Goal: Task Accomplishment & Management: Manage account settings

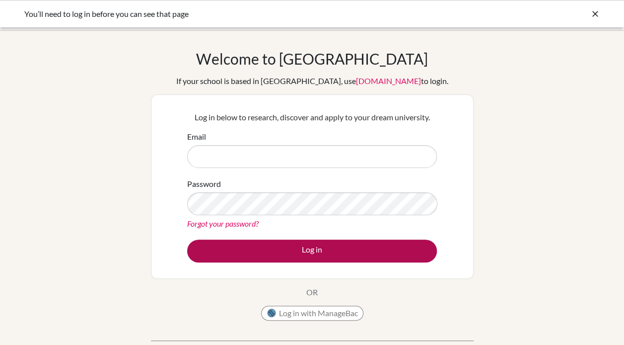
type input "jonathanc@collegiate.sch.ae"
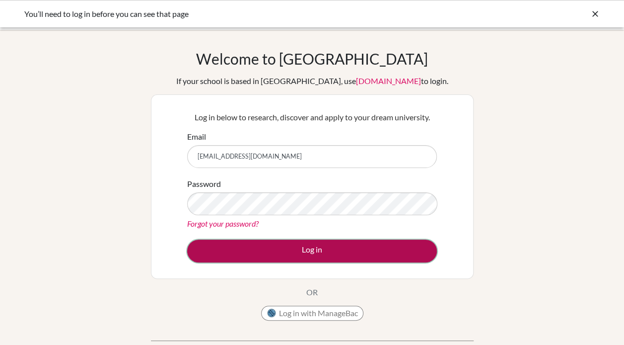
click at [257, 253] on button "Log in" at bounding box center [312, 250] width 250 height 23
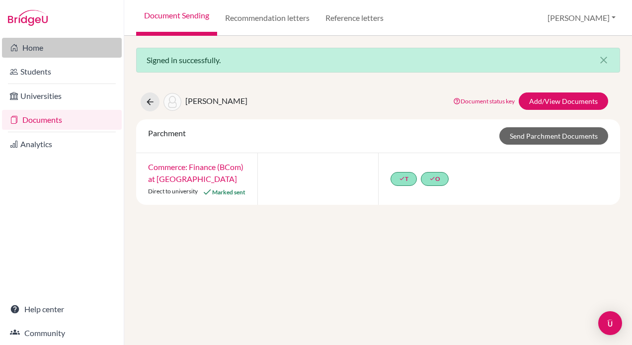
click at [24, 48] on link "Home" at bounding box center [62, 48] width 120 height 20
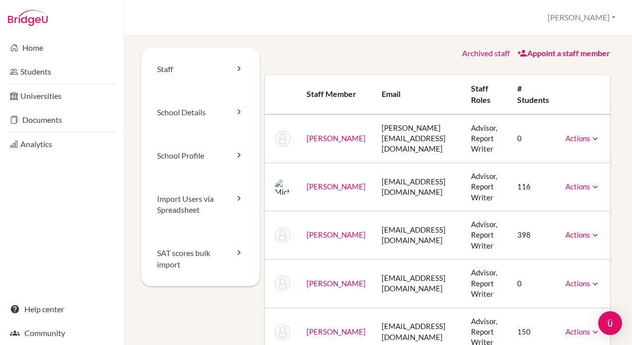
click at [600, 188] on link "Actions" at bounding box center [582, 186] width 35 height 9
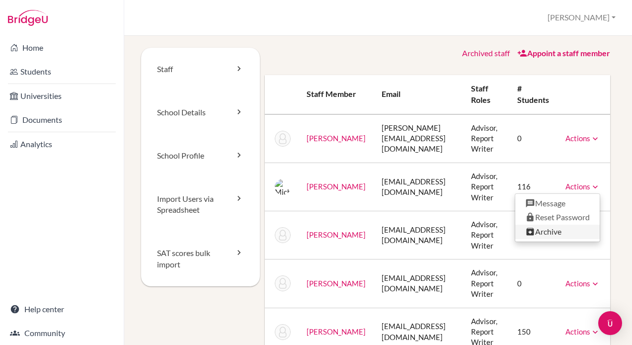
click at [565, 235] on link "Archive" at bounding box center [557, 232] width 84 height 14
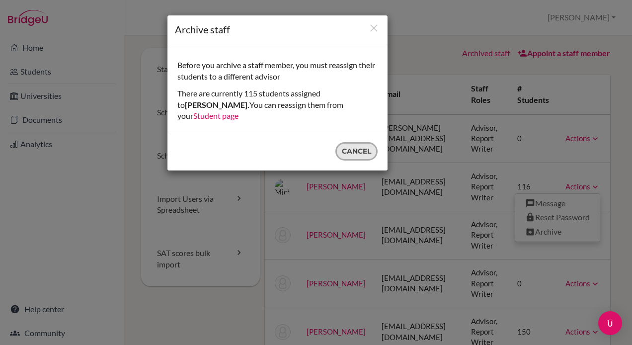
click at [345, 142] on button "Cancel" at bounding box center [356, 151] width 42 height 18
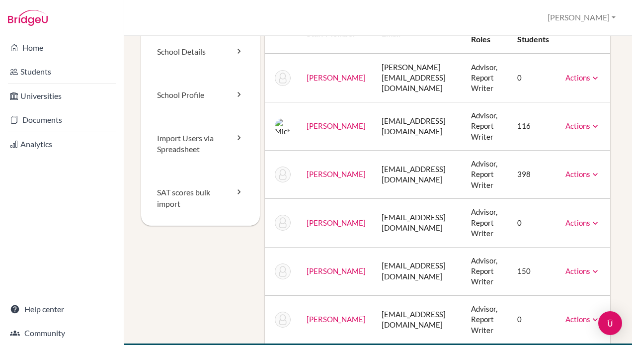
scroll to position [80, 0]
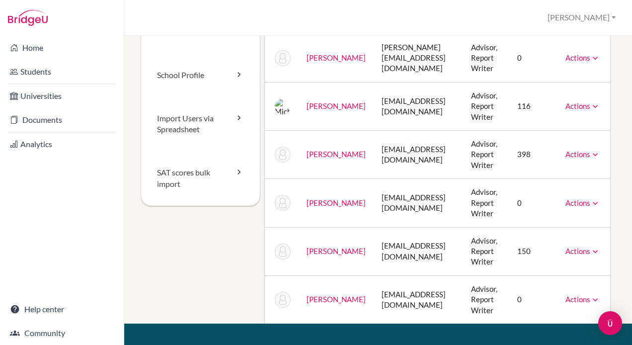
click at [593, 202] on link "Actions" at bounding box center [582, 202] width 35 height 9
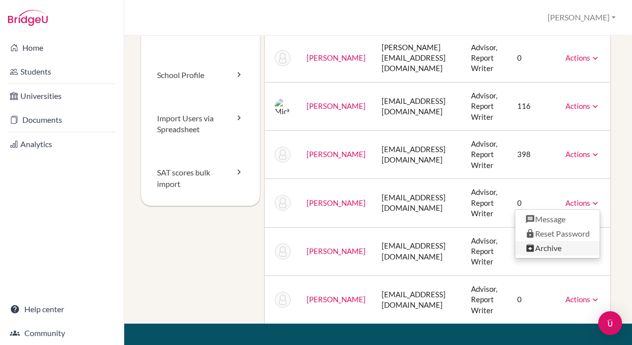
click at [566, 249] on link "Archive" at bounding box center [557, 248] width 84 height 14
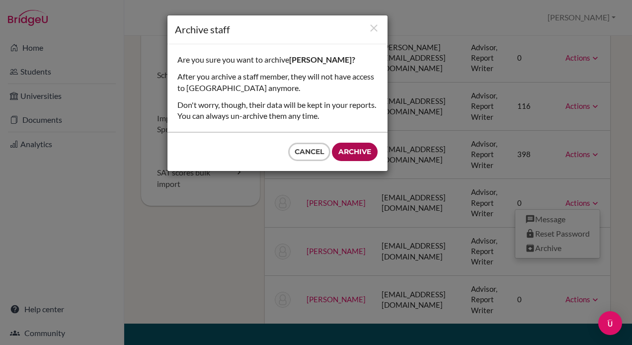
click at [353, 156] on input "Archive" at bounding box center [355, 152] width 46 height 18
type input "Archive"
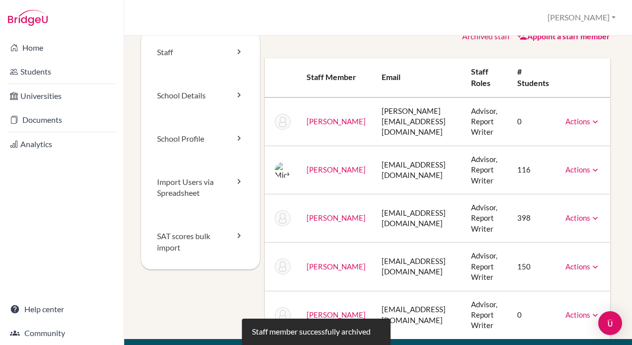
scroll to position [0, 0]
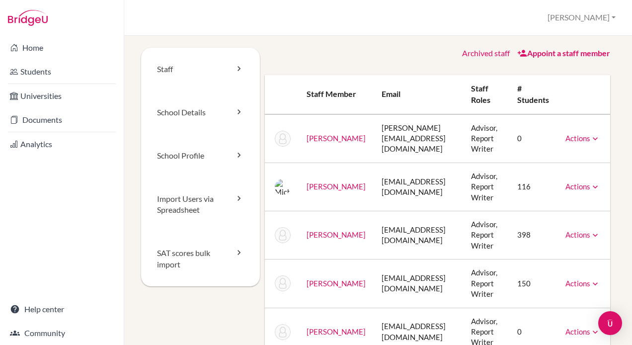
click at [526, 53] on link "Appoint a staff member" at bounding box center [563, 52] width 93 height 9
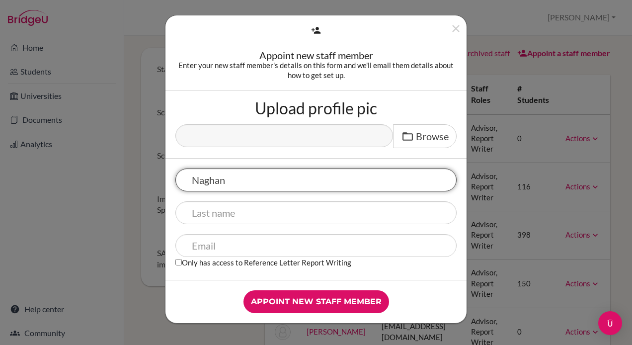
type input "Naghan"
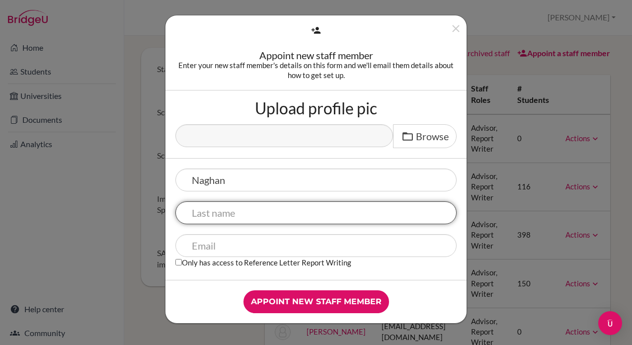
click at [284, 202] on input "text" at bounding box center [315, 212] width 281 height 23
type input "Ibrahim"
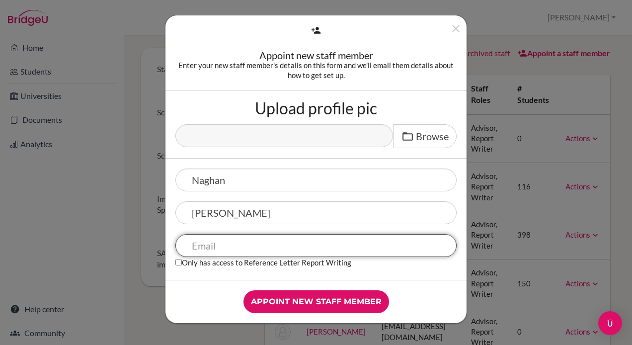
click at [229, 248] on input "text" at bounding box center [315, 245] width 281 height 23
type input "na"
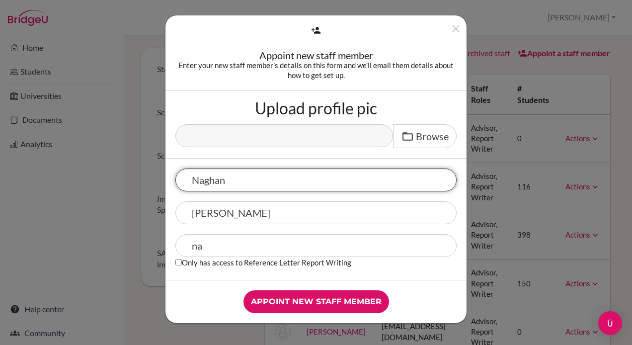
click at [229, 182] on input "Naghan" at bounding box center [315, 179] width 281 height 23
type input "Nagham"
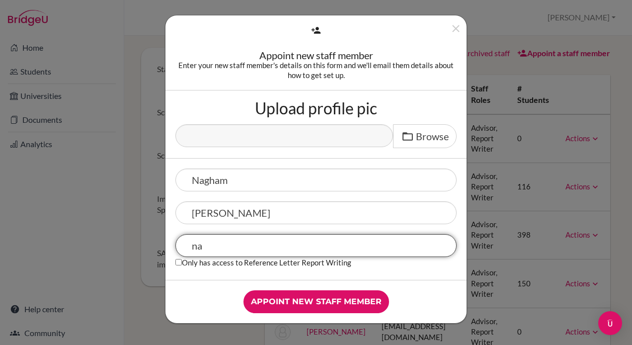
click at [216, 243] on input "na" at bounding box center [315, 245] width 281 height 23
type input "naghami@collegiate.sch.ae"
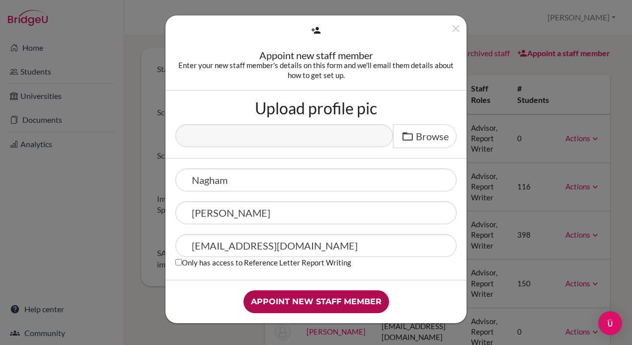
click at [281, 299] on input "Appoint new staff member" at bounding box center [316, 301] width 146 height 23
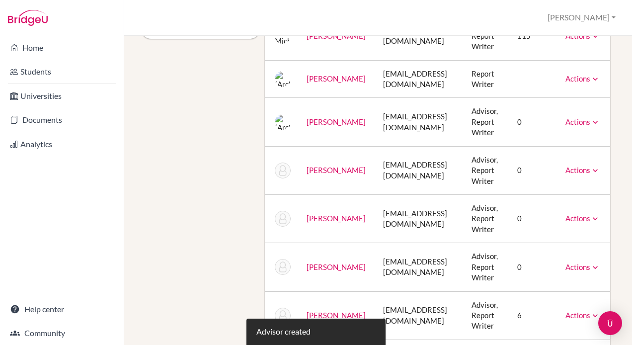
scroll to position [248, 0]
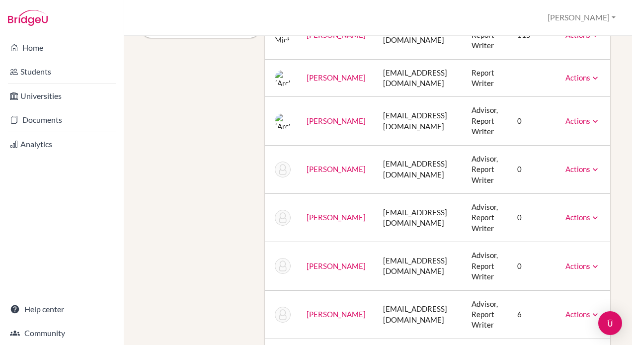
click at [600, 121] on link "Actions" at bounding box center [582, 120] width 35 height 9
click at [600, 164] on link "Actions" at bounding box center [582, 168] width 35 height 9
click at [600, 214] on link "Actions" at bounding box center [582, 217] width 35 height 9
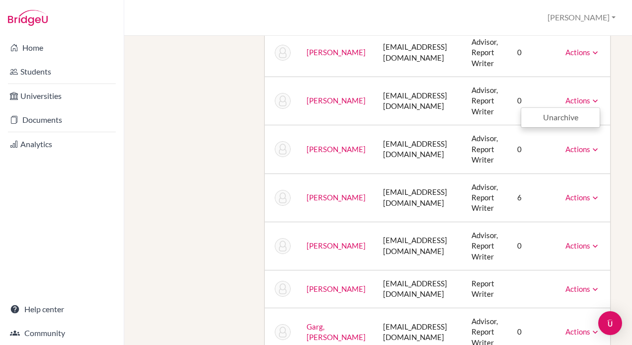
scroll to position [366, 0]
click at [600, 197] on link "Actions" at bounding box center [582, 196] width 35 height 9
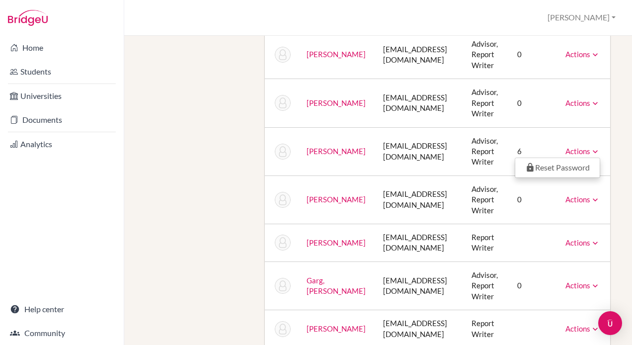
scroll to position [429, 0]
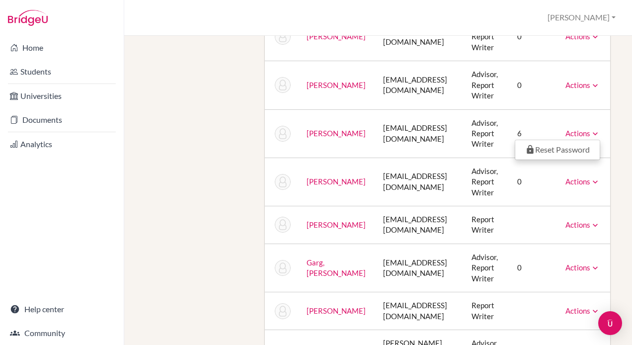
click at [600, 222] on link "Actions" at bounding box center [582, 224] width 35 height 9
click at [600, 270] on link "Actions" at bounding box center [582, 267] width 35 height 9
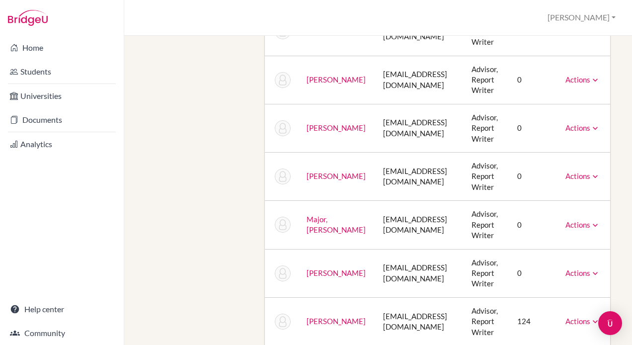
scroll to position [801, 0]
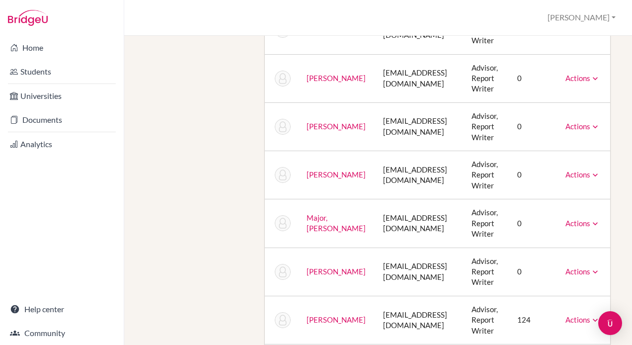
click at [326, 267] on link "Menard, Nathan" at bounding box center [335, 271] width 59 height 9
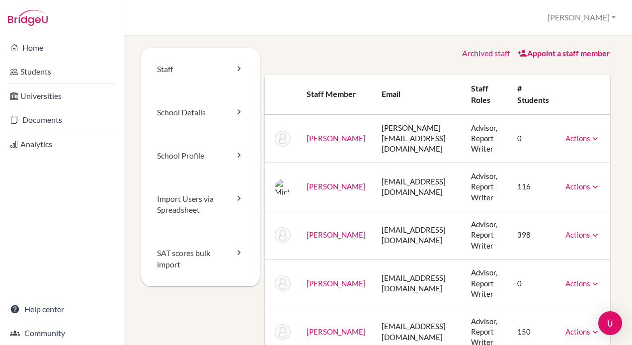
click at [586, 186] on link "Actions" at bounding box center [582, 186] width 35 height 9
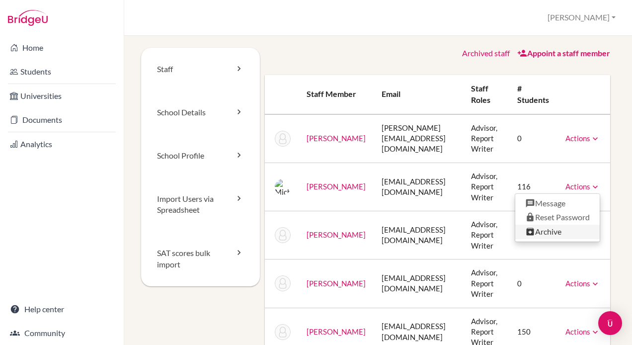
click at [567, 228] on link "Archive" at bounding box center [557, 232] width 84 height 14
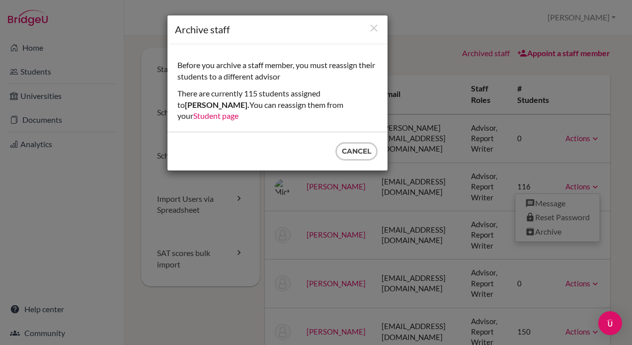
click at [238, 111] on link "Student page" at bounding box center [215, 115] width 45 height 9
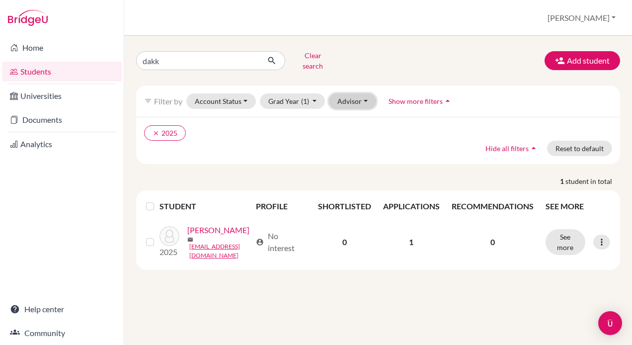
click at [353, 93] on button "Advisor" at bounding box center [352, 100] width 47 height 15
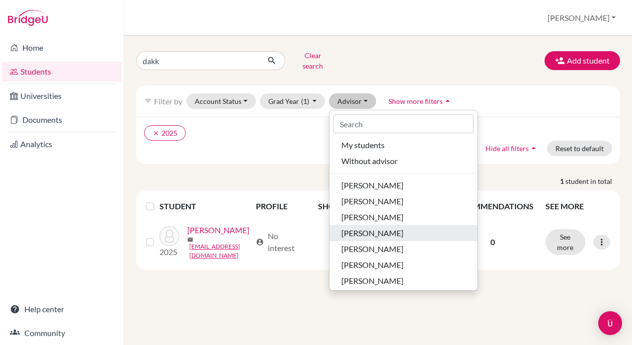
click at [361, 227] on span "[PERSON_NAME]" at bounding box center [372, 233] width 62 height 12
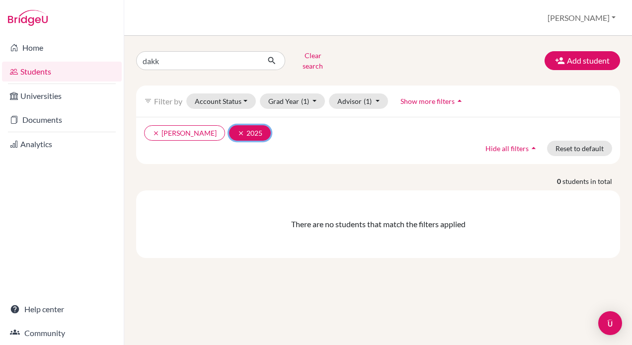
click at [237, 130] on icon "clear" at bounding box center [240, 133] width 7 height 7
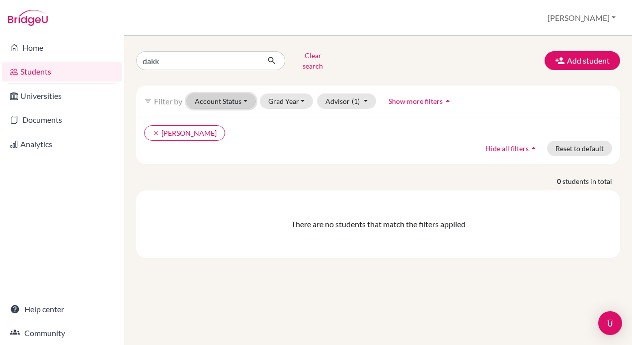
click at [242, 93] on button "Account Status" at bounding box center [221, 100] width 70 height 15
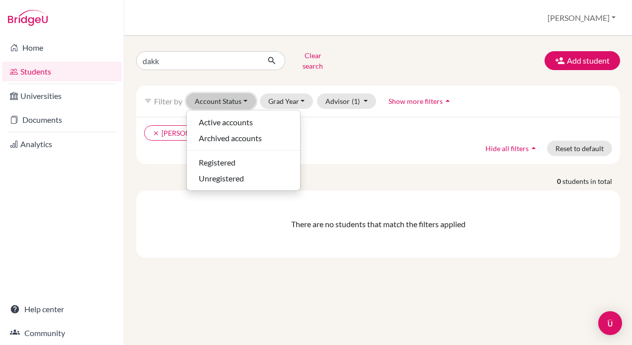
click at [242, 93] on button "Account Status" at bounding box center [221, 100] width 70 height 15
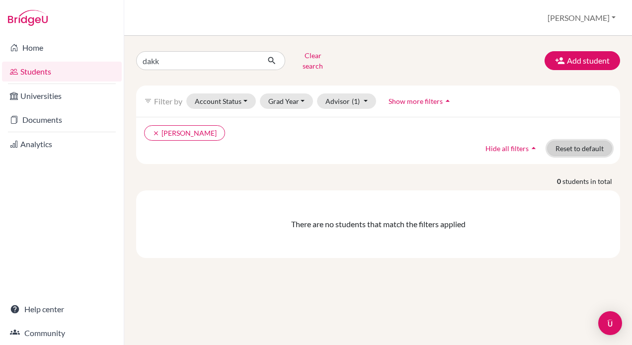
click at [567, 141] on button "Reset to default" at bounding box center [579, 148] width 65 height 15
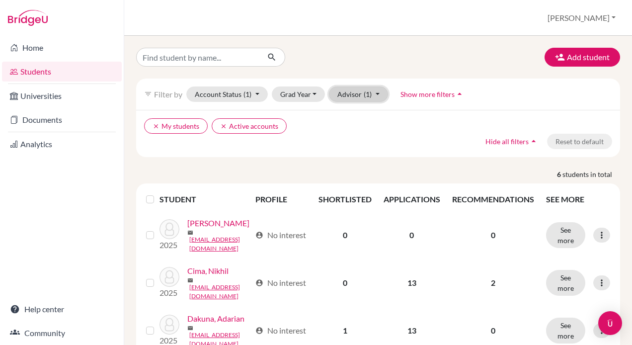
click at [373, 96] on button "Advisor (1)" at bounding box center [358, 93] width 59 height 15
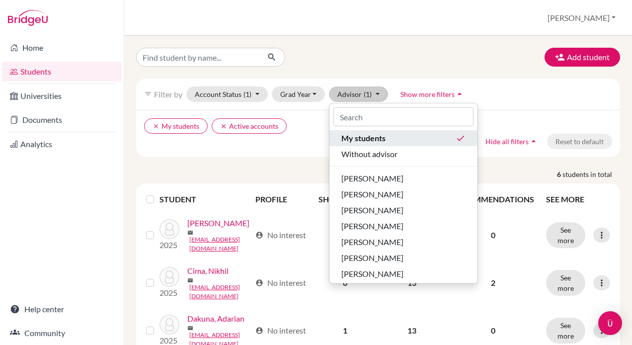
click at [380, 143] on span "My students" at bounding box center [363, 138] width 44 height 12
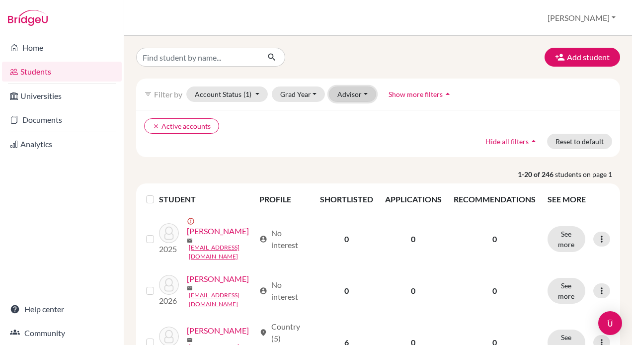
click at [368, 98] on button "Advisor" at bounding box center [352, 93] width 47 height 15
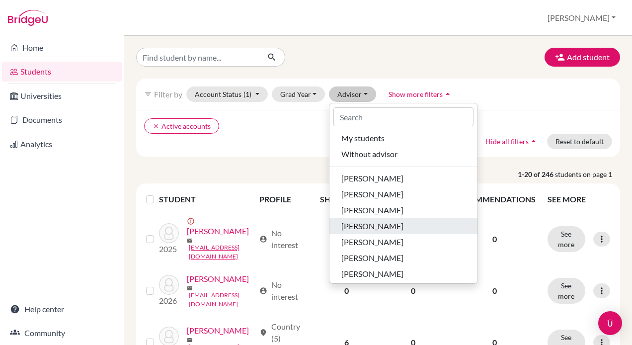
click at [392, 223] on span "Bartlett, Michael" at bounding box center [372, 226] width 62 height 12
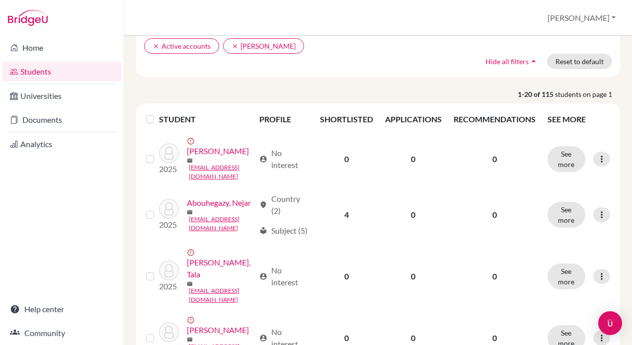
scroll to position [82, 0]
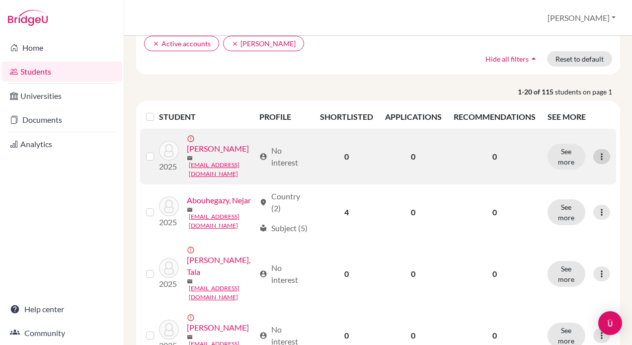
click at [597, 161] on icon at bounding box center [602, 156] width 10 height 10
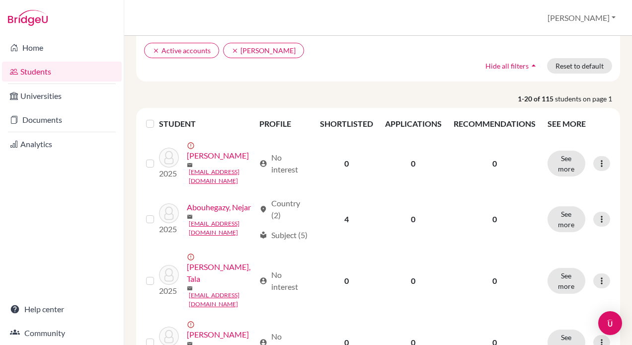
scroll to position [91, 0]
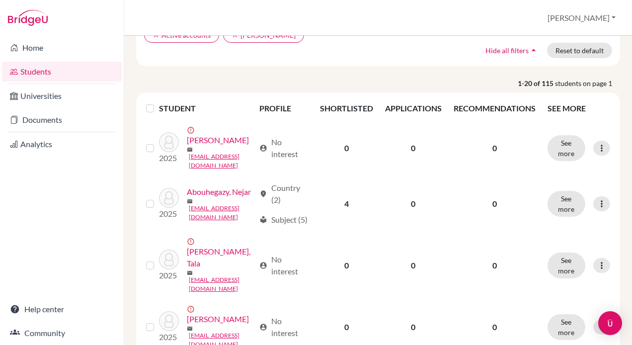
click at [158, 102] on label at bounding box center [158, 102] width 0 height 0
click at [0, 0] on input "checkbox" at bounding box center [0, 0] width 0 height 0
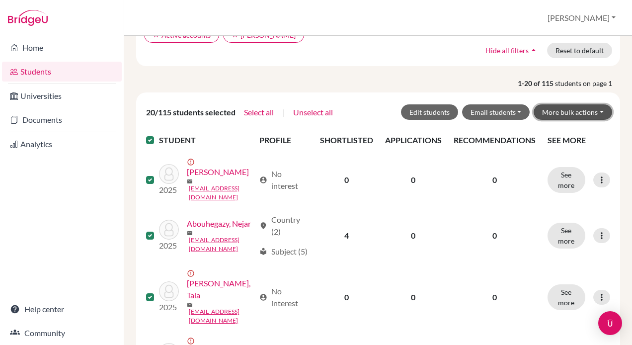
click at [590, 108] on button "More bulk actions" at bounding box center [572, 111] width 78 height 15
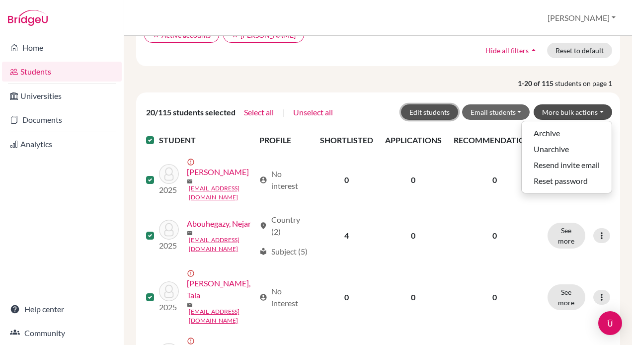
click at [442, 111] on button "Edit students" at bounding box center [429, 111] width 57 height 15
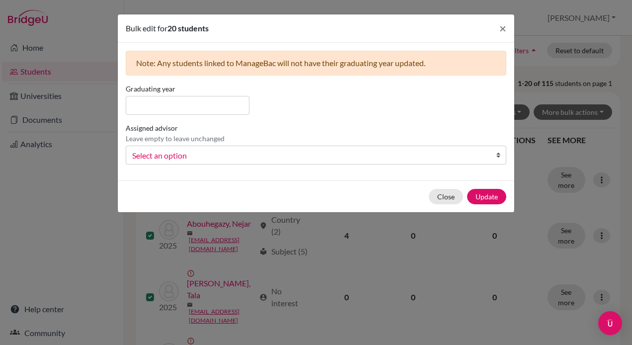
click at [500, 153] on b at bounding box center [501, 155] width 10 height 18
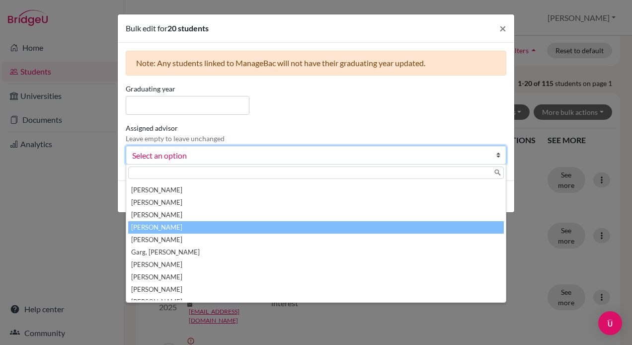
scroll to position [87, 0]
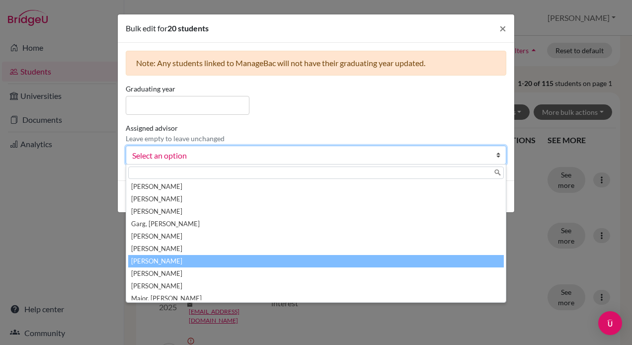
click at [272, 262] on li "[PERSON_NAME]" at bounding box center [316, 261] width 376 height 12
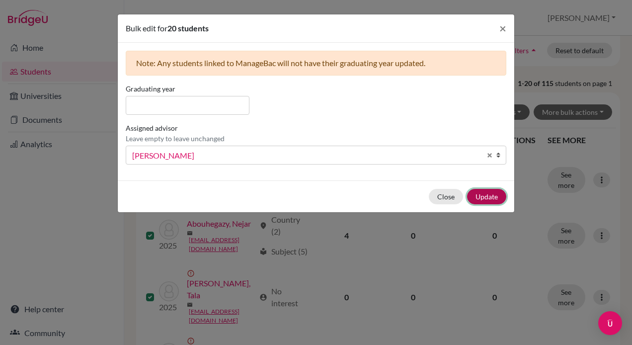
click at [479, 193] on button "Update" at bounding box center [486, 196] width 39 height 15
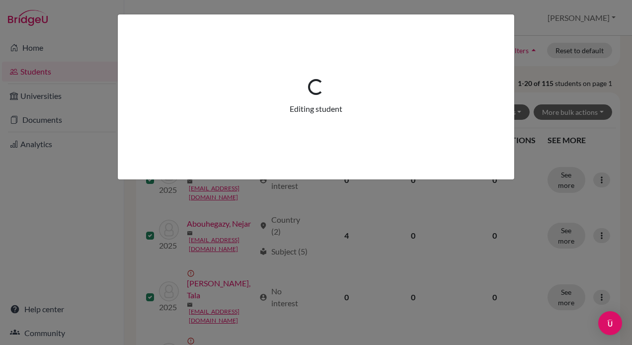
scroll to position [0, 0]
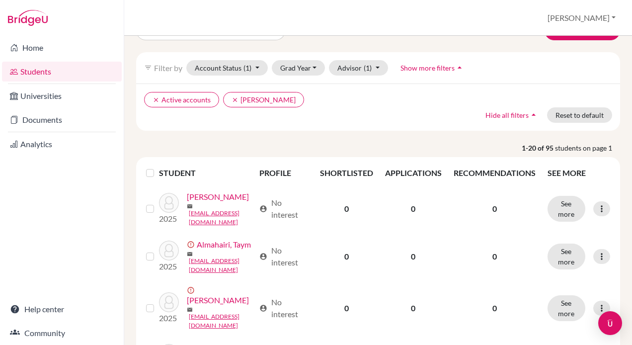
scroll to position [61, 0]
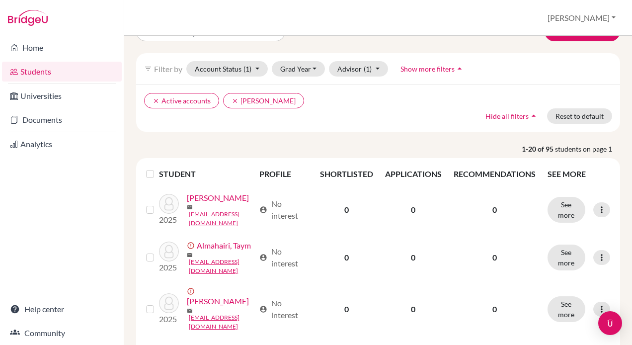
click at [158, 168] on label at bounding box center [158, 168] width 0 height 0
click at [0, 0] on input "checkbox" at bounding box center [0, 0] width 0 height 0
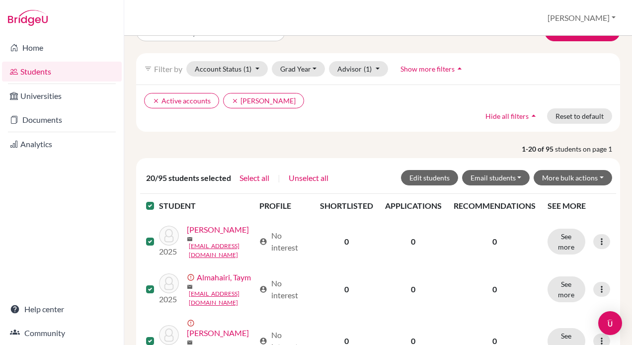
click at [428, 168] on div "20/95 students selected Select all | Unselect all Edit students Email students …" at bounding box center [378, 178] width 476 height 32
click at [426, 171] on button "Edit students" at bounding box center [429, 177] width 57 height 15
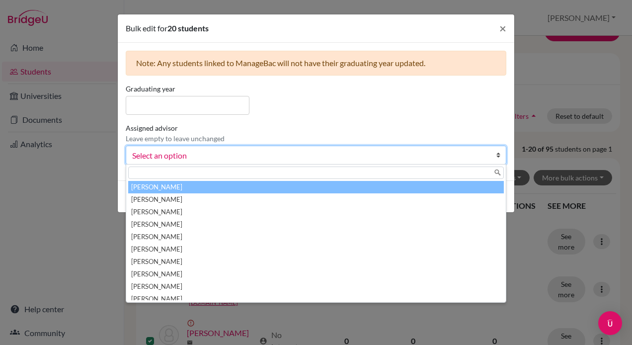
click at [426, 156] on span "Select an option" at bounding box center [309, 155] width 355 height 13
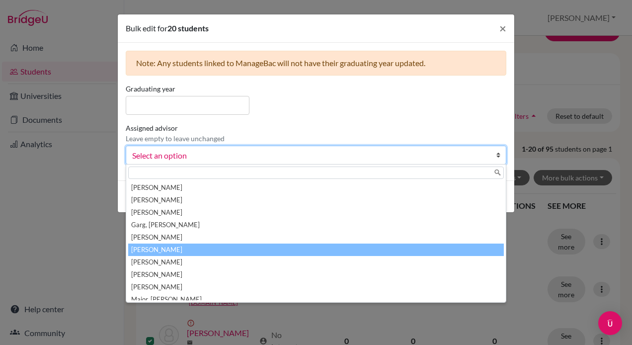
scroll to position [87, 0]
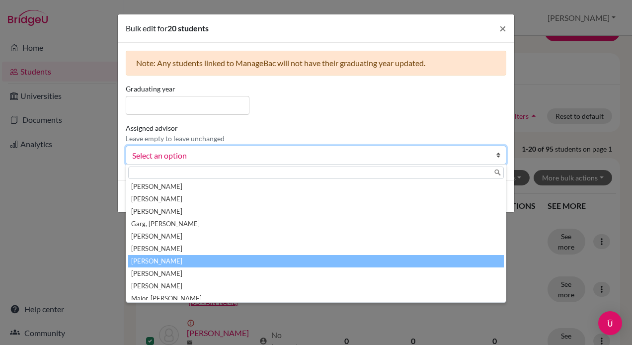
click at [331, 257] on li "[PERSON_NAME]" at bounding box center [316, 261] width 376 height 12
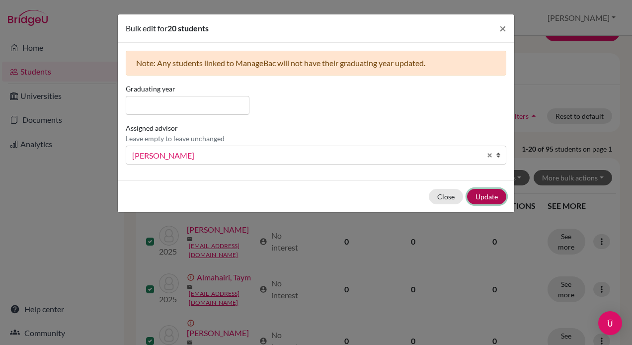
click at [497, 193] on button "Update" at bounding box center [486, 196] width 39 height 15
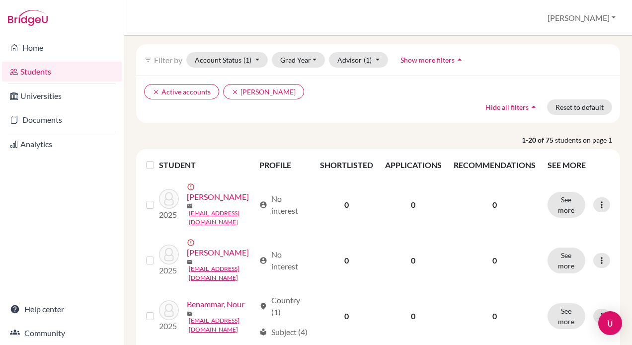
scroll to position [70, 0]
click at [158, 158] on label at bounding box center [158, 158] width 0 height 0
click at [0, 0] on input "checkbox" at bounding box center [0, 0] width 0 height 0
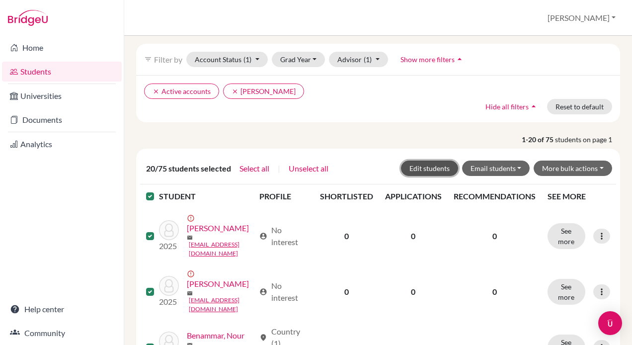
click at [431, 165] on button "Edit students" at bounding box center [429, 167] width 57 height 15
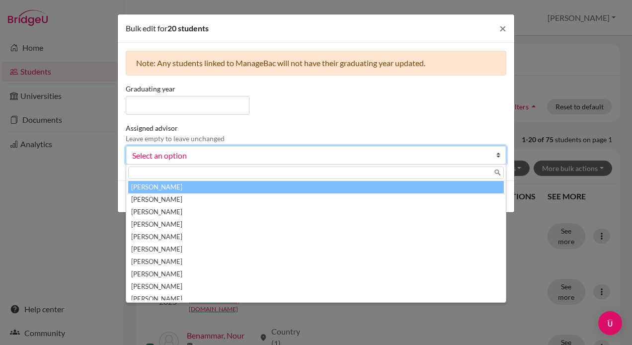
click at [284, 154] on span "Select an option" at bounding box center [309, 155] width 355 height 13
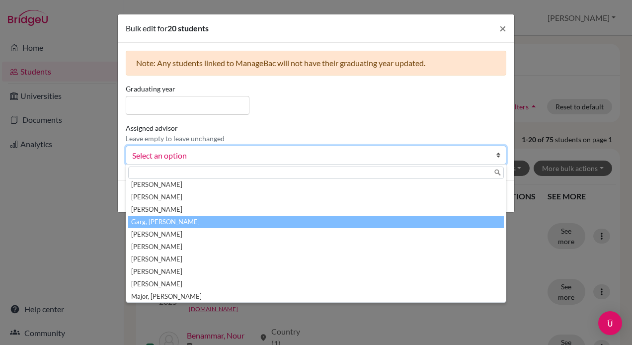
scroll to position [89, 0]
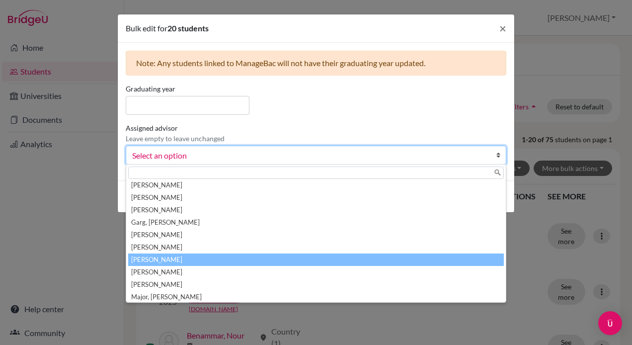
click at [221, 256] on li "[PERSON_NAME]" at bounding box center [316, 259] width 376 height 12
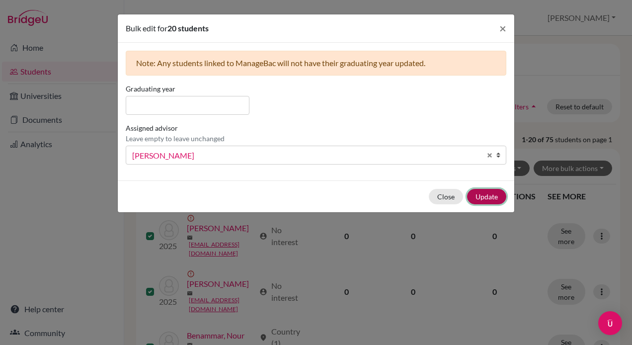
click at [481, 193] on button "Update" at bounding box center [486, 196] width 39 height 15
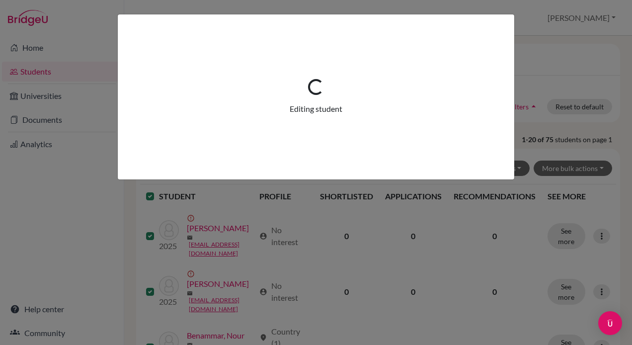
scroll to position [0, 0]
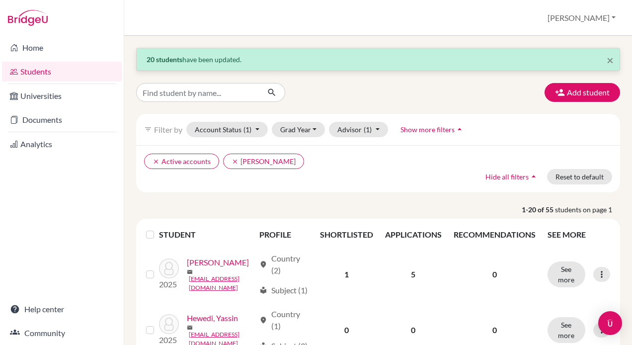
click at [158, 228] on label at bounding box center [158, 228] width 0 height 0
click at [0, 0] on input "checkbox" at bounding box center [0, 0] width 0 height 0
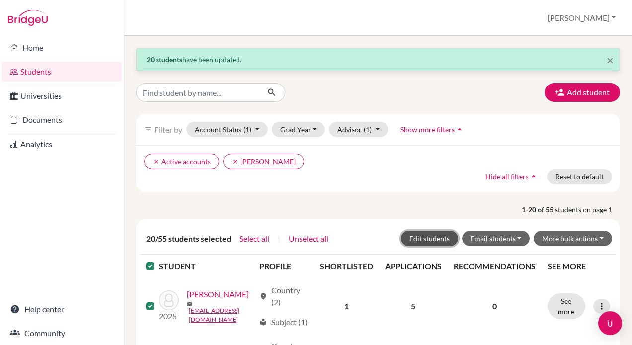
click at [414, 241] on button "Edit students" at bounding box center [429, 237] width 57 height 15
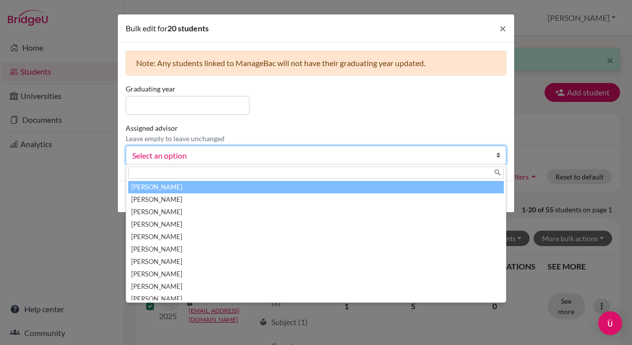
click at [269, 159] on span "Select an option" at bounding box center [309, 155] width 355 height 13
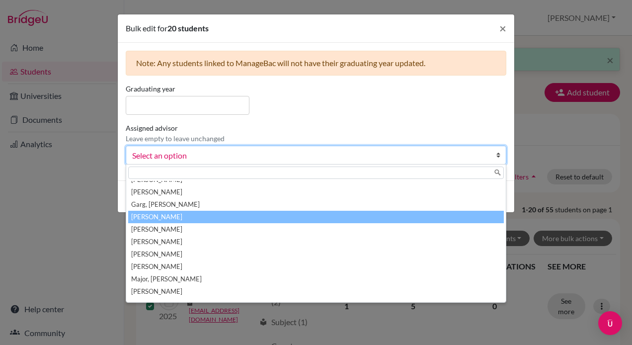
scroll to position [107, 0]
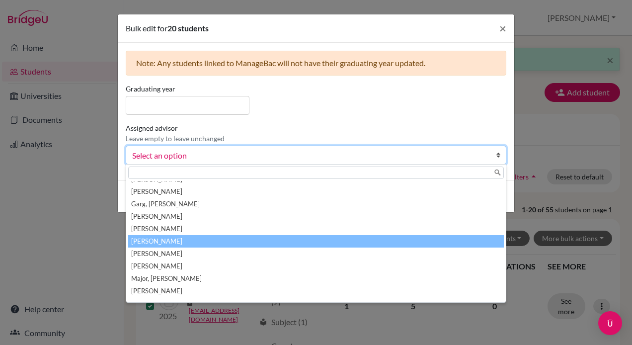
click at [217, 236] on li "[PERSON_NAME]" at bounding box center [316, 241] width 376 height 12
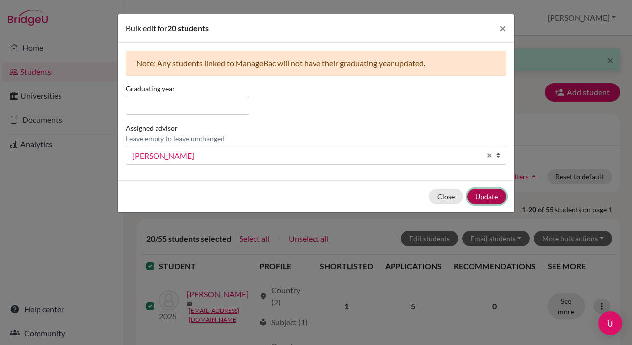
click at [491, 189] on button "Update" at bounding box center [486, 196] width 39 height 15
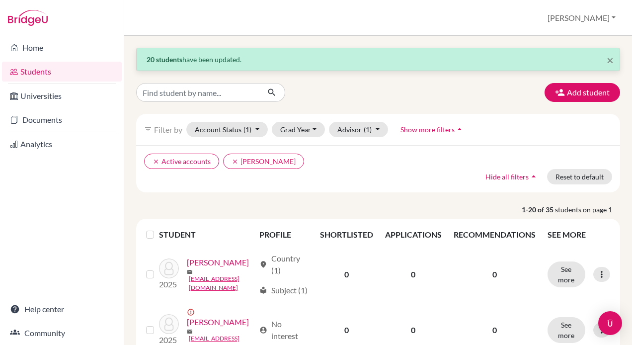
click at [158, 228] on label at bounding box center [158, 228] width 0 height 0
click at [0, 0] on input "checkbox" at bounding box center [0, 0] width 0 height 0
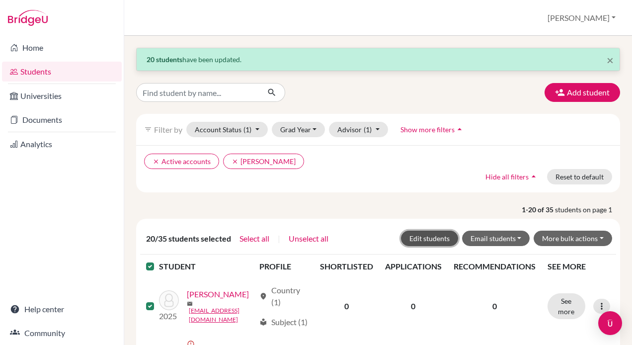
click at [430, 232] on button "Edit students" at bounding box center [429, 237] width 57 height 15
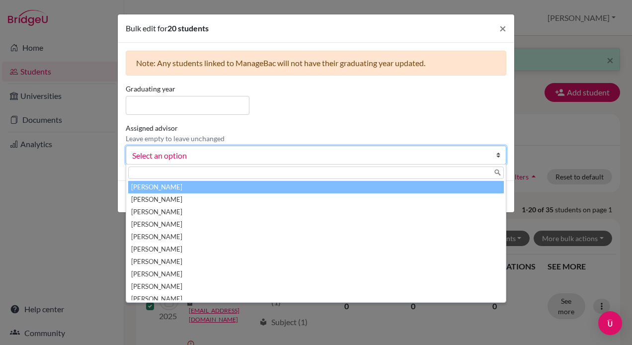
click at [278, 158] on span "Select an option" at bounding box center [309, 155] width 355 height 13
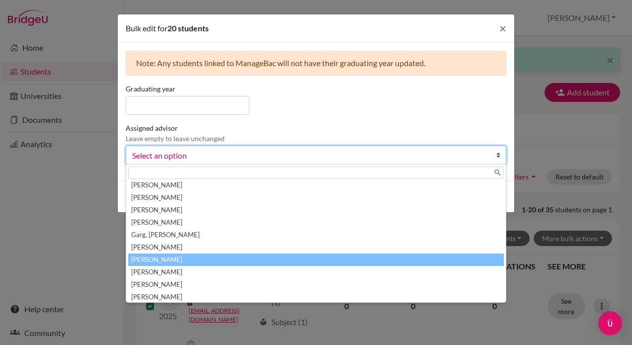
scroll to position [77, 0]
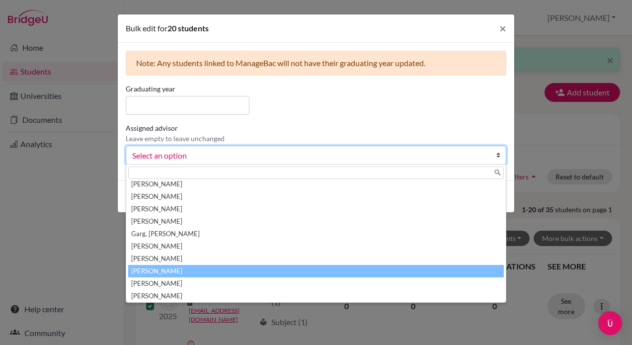
click at [238, 268] on li "[PERSON_NAME]" at bounding box center [316, 271] width 376 height 12
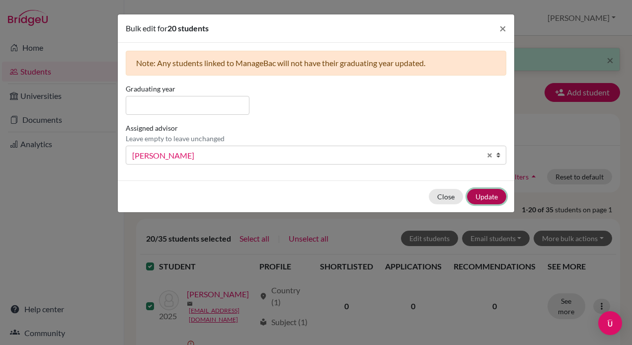
click at [484, 191] on button "Update" at bounding box center [486, 196] width 39 height 15
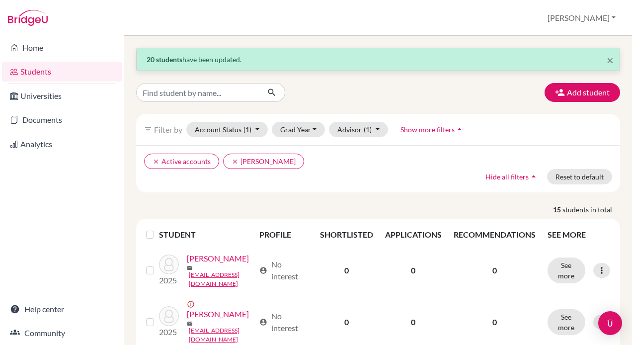
click at [147, 237] on div at bounding box center [152, 234] width 12 height 12
click at [158, 228] on label at bounding box center [158, 228] width 0 height 0
click at [0, 0] on input "checkbox" at bounding box center [0, 0] width 0 height 0
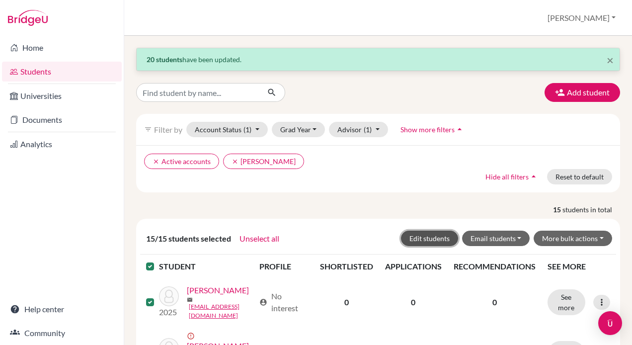
click at [420, 233] on button "Edit students" at bounding box center [429, 237] width 57 height 15
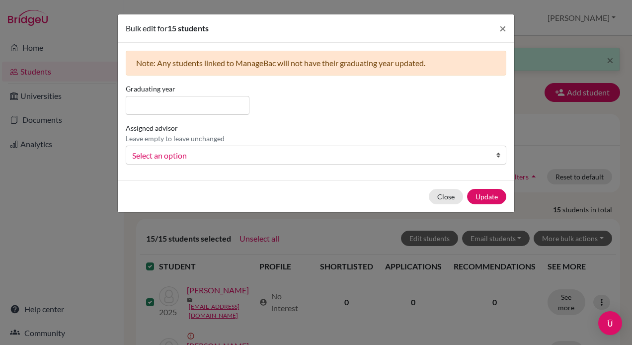
click at [316, 151] on span "Select an option" at bounding box center [309, 155] width 355 height 13
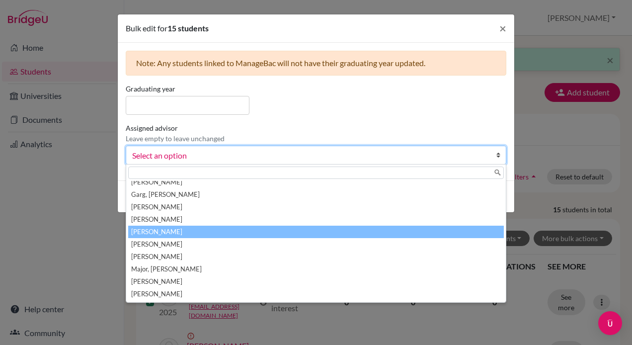
scroll to position [117, 0]
click at [260, 227] on li "[PERSON_NAME]" at bounding box center [316, 231] width 376 height 12
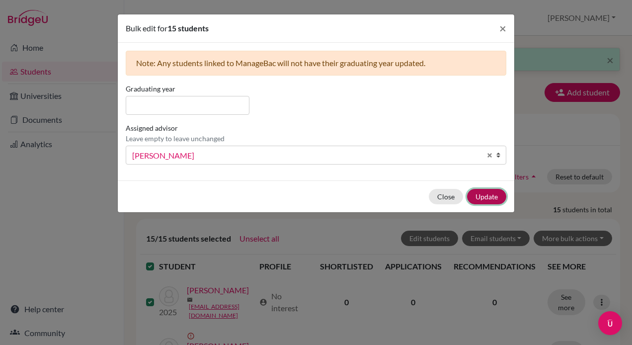
click at [492, 193] on button "Update" at bounding box center [486, 196] width 39 height 15
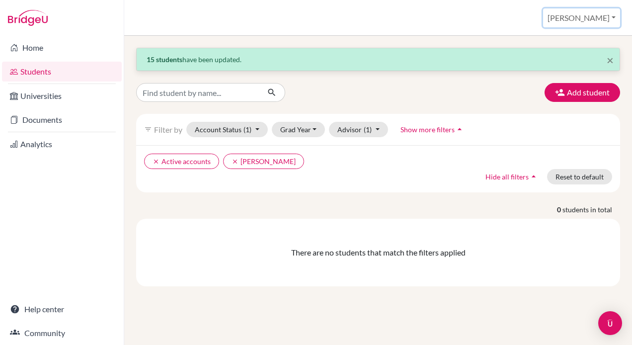
click at [594, 16] on button "[PERSON_NAME]" at bounding box center [581, 17] width 77 height 19
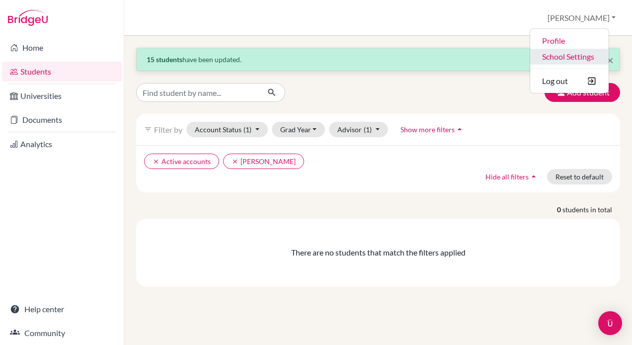
click at [577, 63] on link "School Settings" at bounding box center [569, 57] width 78 height 16
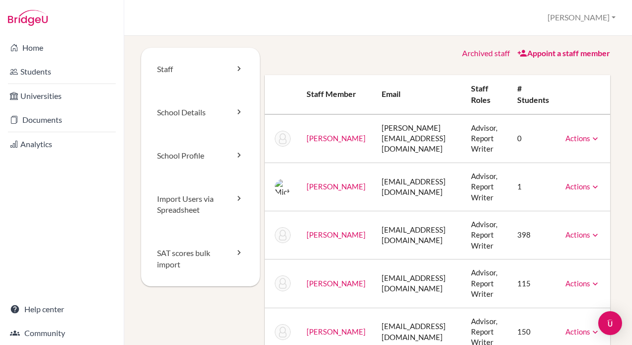
click at [600, 188] on link "Actions" at bounding box center [582, 186] width 35 height 9
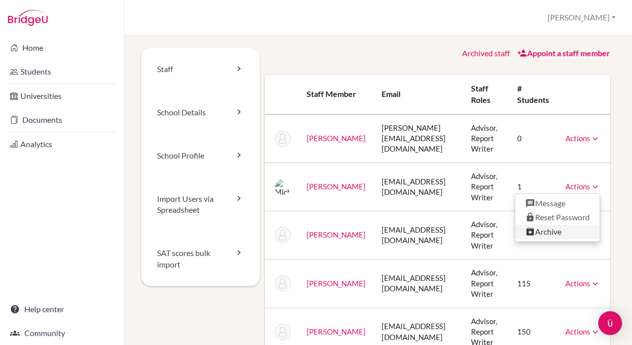
click at [567, 226] on link "Archive" at bounding box center [557, 232] width 84 height 14
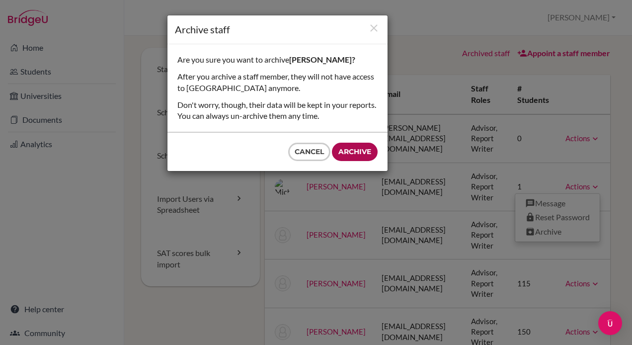
click at [361, 151] on input "Archive" at bounding box center [355, 152] width 46 height 18
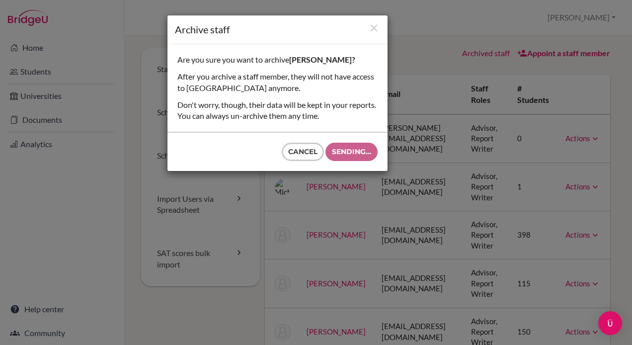
type input "Archive"
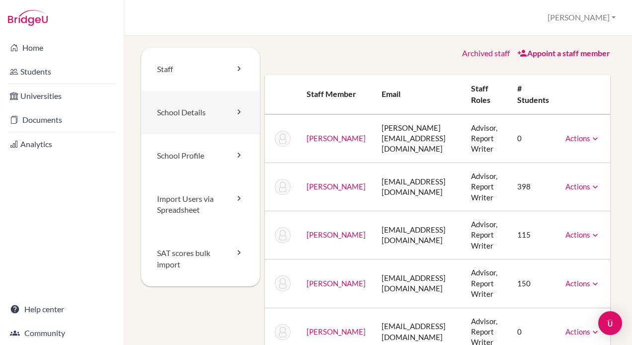
click at [187, 125] on link "School Details" at bounding box center [200, 112] width 119 height 43
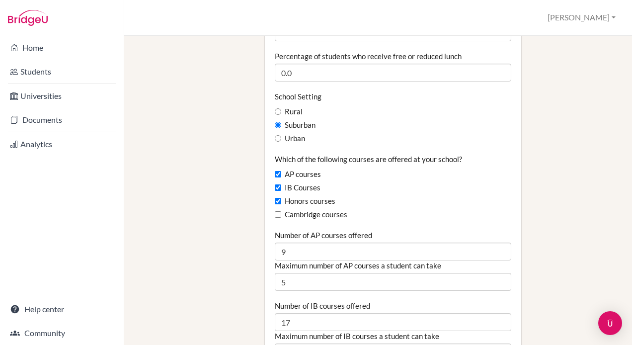
scroll to position [554, 0]
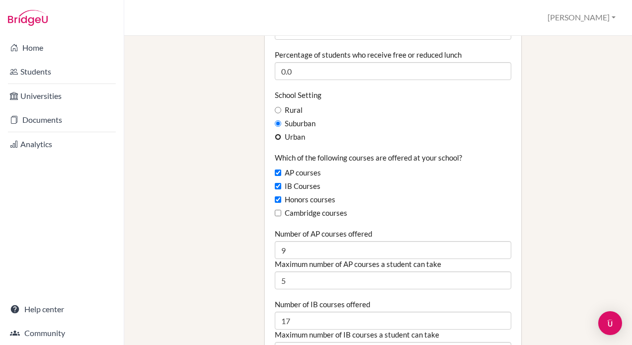
click at [279, 134] on input "Urban" at bounding box center [278, 137] width 6 height 6
radio input "true"
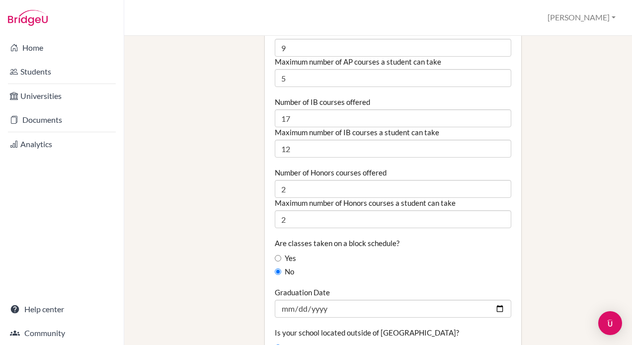
scroll to position [757, 0]
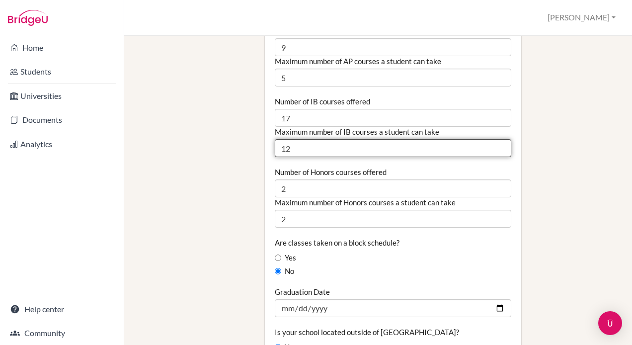
click at [392, 139] on input "12" at bounding box center [393, 148] width 237 height 18
type input "1"
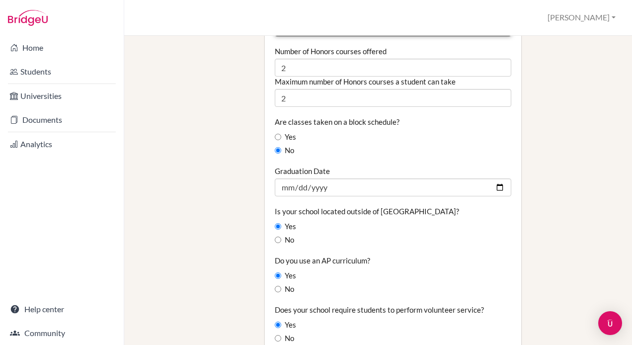
scroll to position [894, 0]
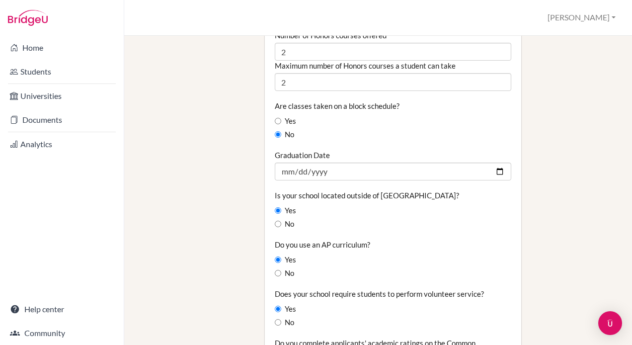
type input "6"
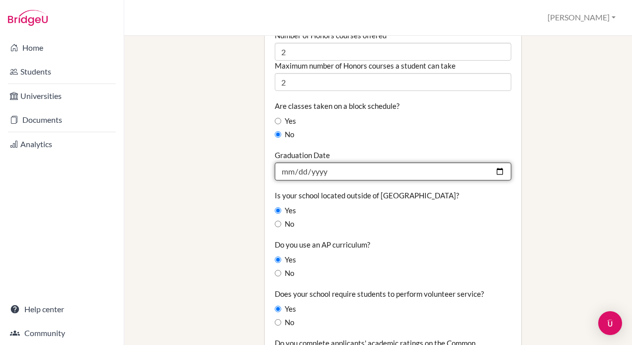
click at [491, 162] on input "[DATE]" at bounding box center [393, 171] width 237 height 18
type input "[DATE]"
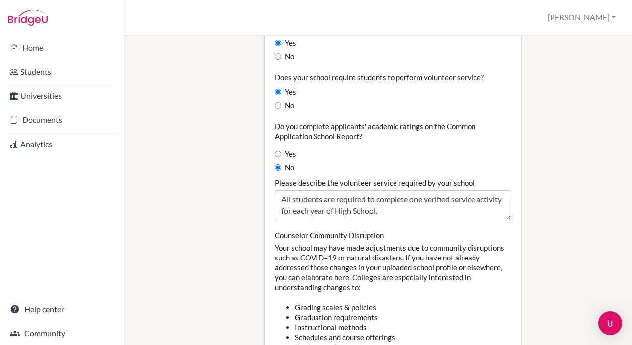
scroll to position [1112, 0]
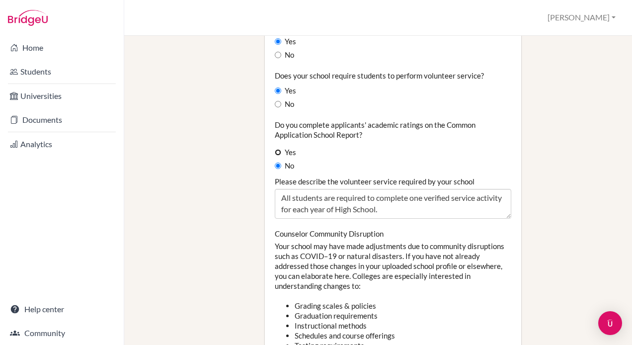
click at [276, 149] on input "Yes" at bounding box center [278, 152] width 6 height 6
radio input "true"
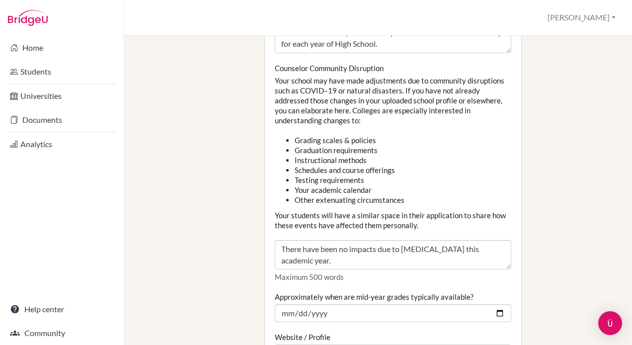
scroll to position [1278, 0]
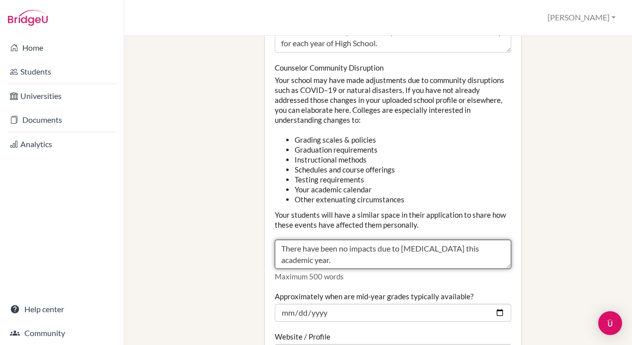
drag, startPoint x: 307, startPoint y: 242, endPoint x: 273, endPoint y: 226, distance: 37.5
click at [275, 239] on textarea "There have been no impacts due to Covid-19 this academic year." at bounding box center [393, 254] width 237 height 30
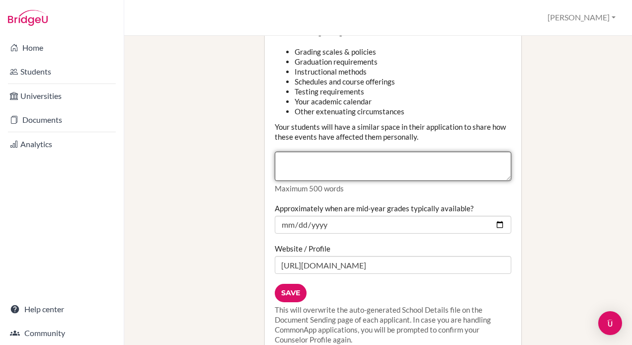
scroll to position [1385, 0]
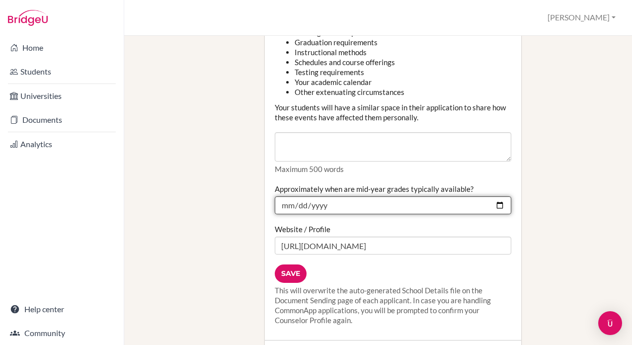
click at [494, 196] on input "2025-02-02" at bounding box center [393, 205] width 237 height 18
type input "[DATE]"
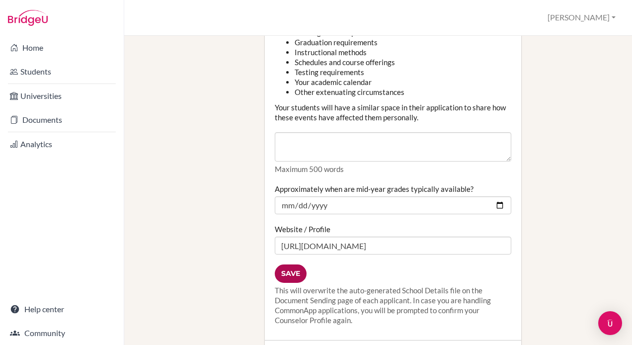
click at [291, 264] on input "Save" at bounding box center [291, 273] width 32 height 18
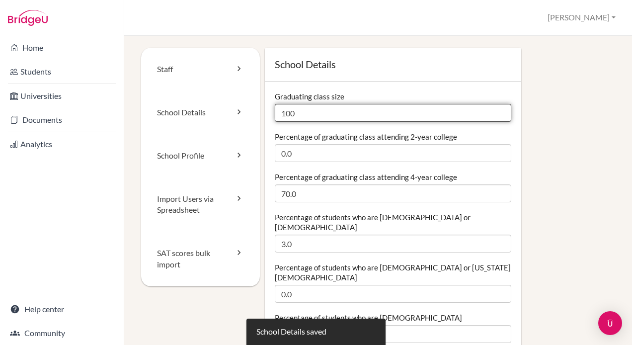
click at [288, 114] on input "100" at bounding box center [393, 113] width 237 height 18
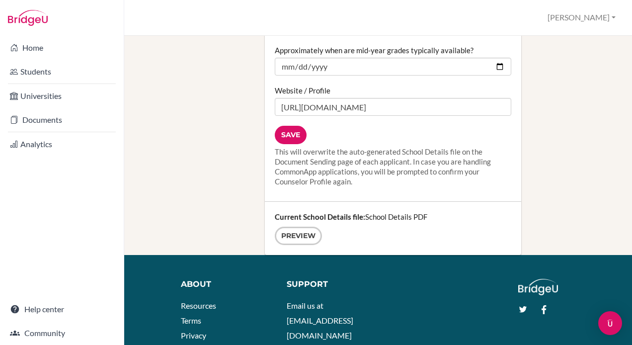
scroll to position [1531, 0]
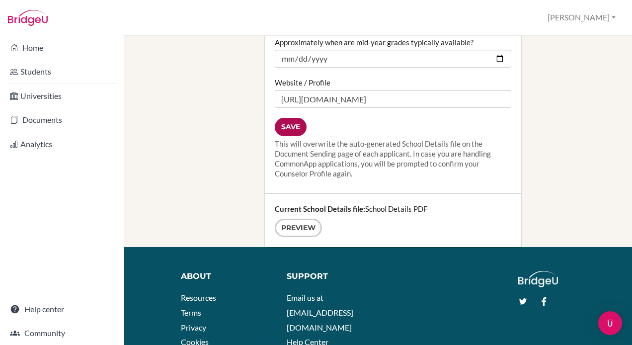
type input "120"
click at [290, 118] on input "Save" at bounding box center [291, 127] width 32 height 18
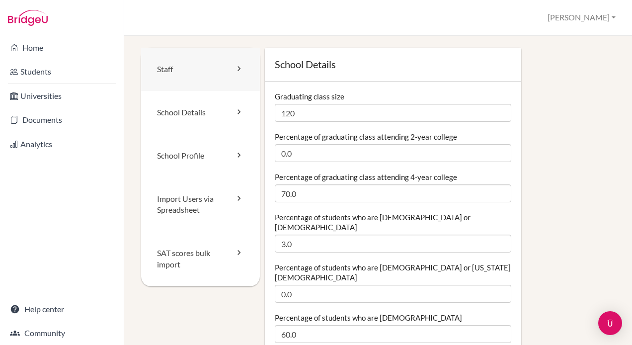
click at [171, 70] on link "Staff" at bounding box center [200, 69] width 119 height 43
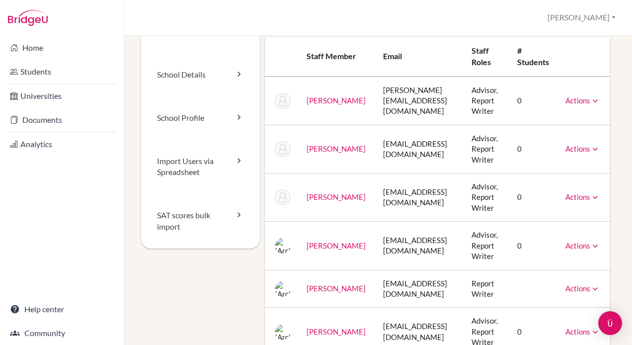
scroll to position [37, 0]
click at [600, 148] on link "Actions" at bounding box center [582, 149] width 35 height 9
click at [600, 246] on link "Actions" at bounding box center [582, 245] width 35 height 9
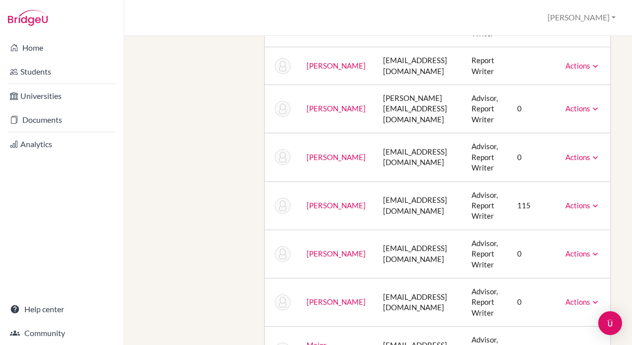
scroll to position [679, 0]
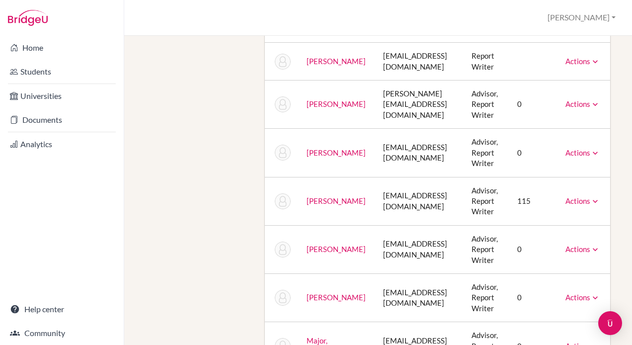
click at [600, 199] on icon at bounding box center [595, 201] width 10 height 10
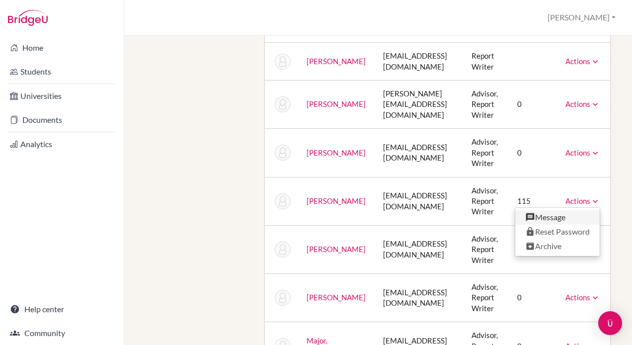
click at [574, 213] on link "Message" at bounding box center [557, 217] width 84 height 14
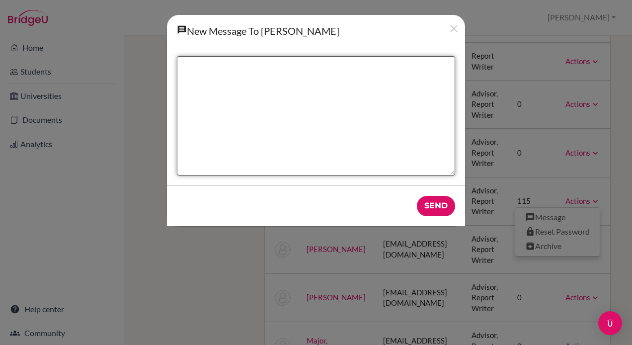
click at [373, 85] on textarea "New message" at bounding box center [316, 115] width 278 height 119
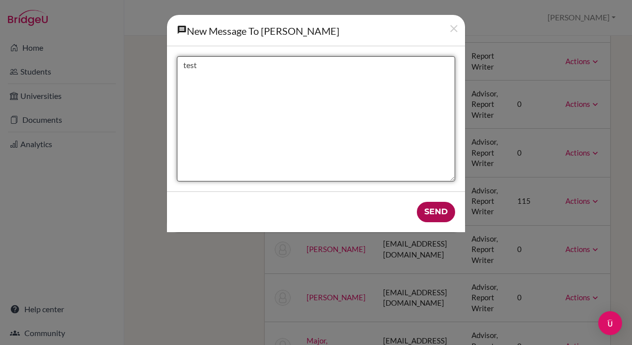
type textarea "test"
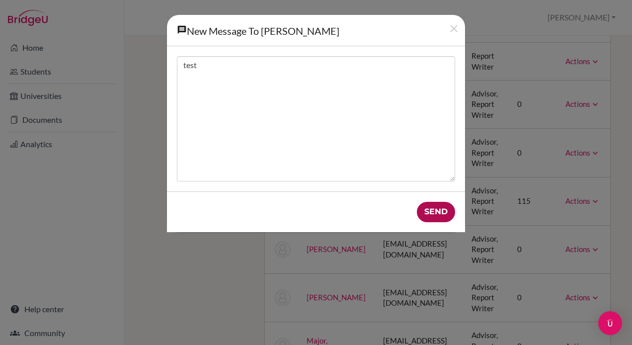
click at [436, 208] on input "Send" at bounding box center [436, 212] width 38 height 20
type input "Send"
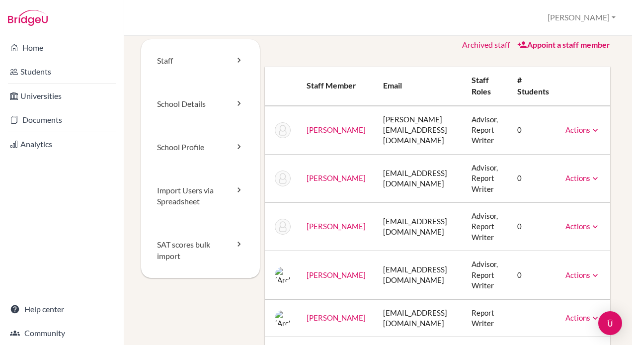
scroll to position [0, 0]
